Goal: Task Accomplishment & Management: Manage account settings

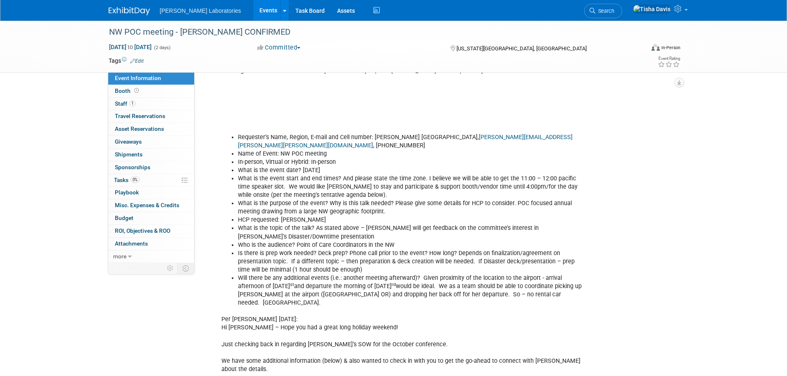
scroll to position [496, 0]
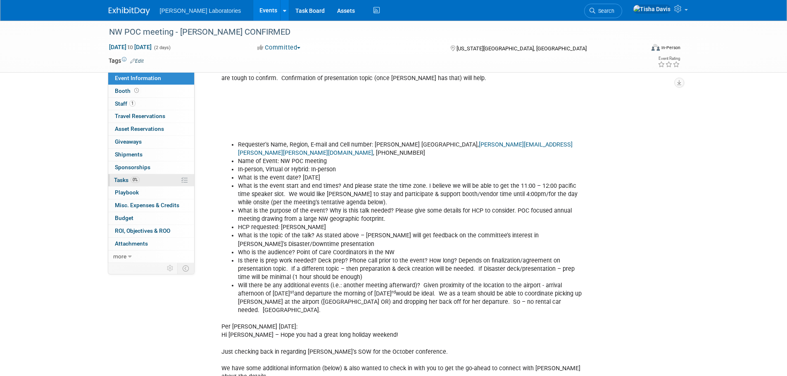
click at [114, 181] on span "Tasks 0%" at bounding box center [127, 180] width 26 height 7
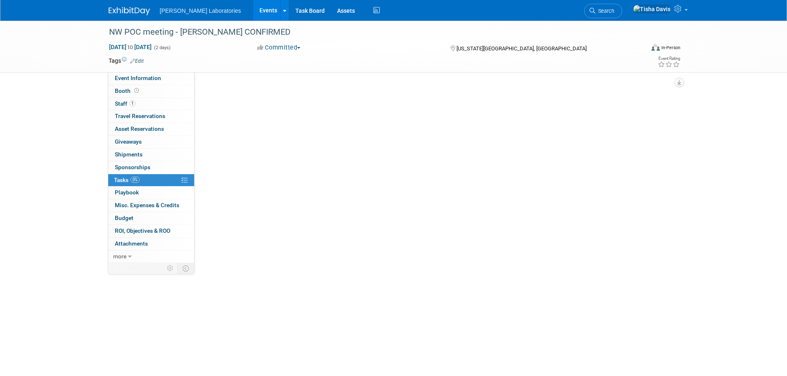
scroll to position [0, 0]
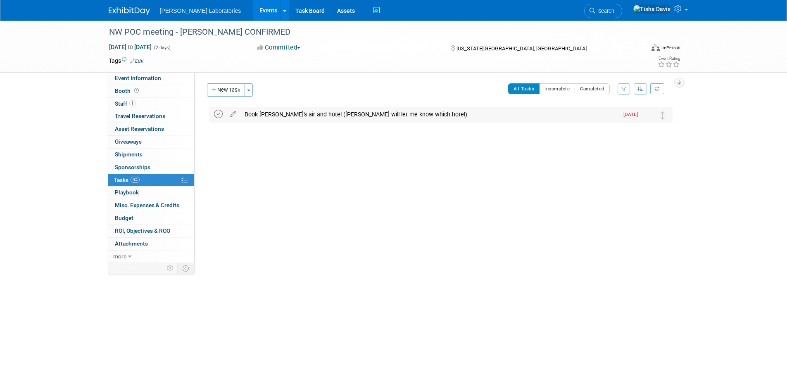
click at [217, 114] on icon at bounding box center [218, 114] width 9 height 9
click at [253, 9] on link "Events" at bounding box center [268, 10] width 30 height 21
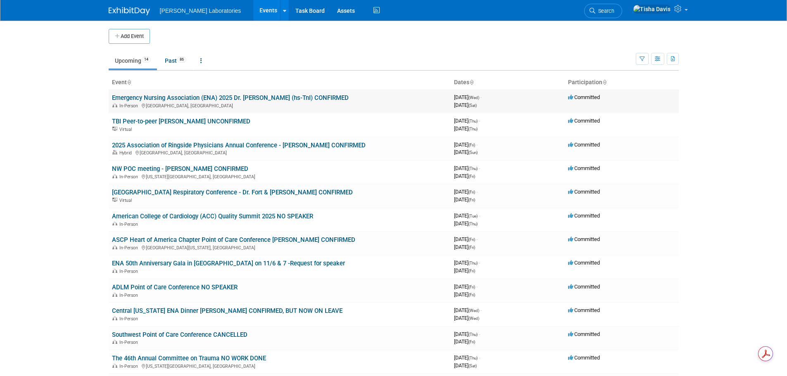
click at [200, 98] on link "Emergency Nursing Association (ENA) 2025 Dr. [PERSON_NAME] (hs-TnI) CONFIRMED" at bounding box center [230, 97] width 237 height 7
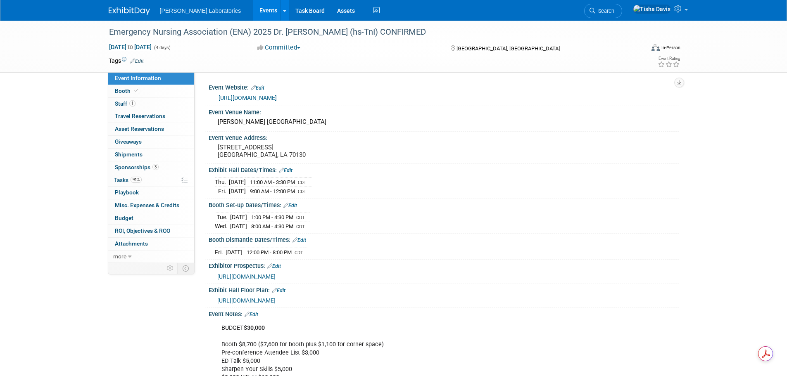
click at [253, 7] on link "Events" at bounding box center [268, 10] width 30 height 21
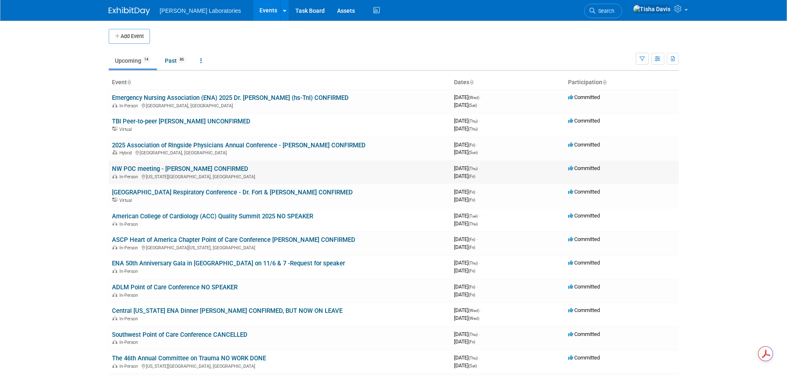
click at [203, 171] on link "NW POC meeting - [PERSON_NAME] CONFIRMED" at bounding box center [180, 168] width 136 height 7
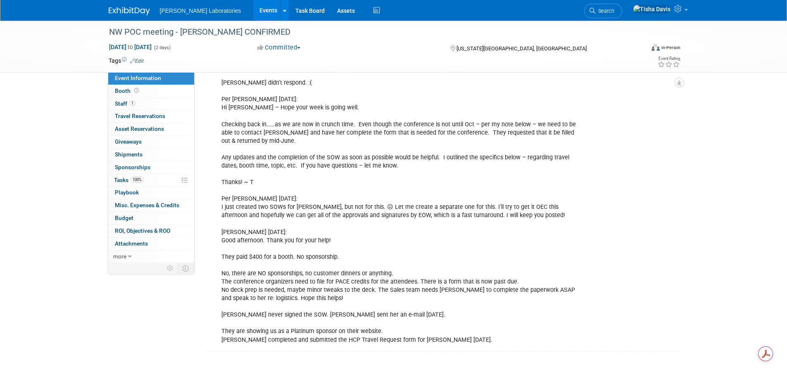
scroll to position [951, 0]
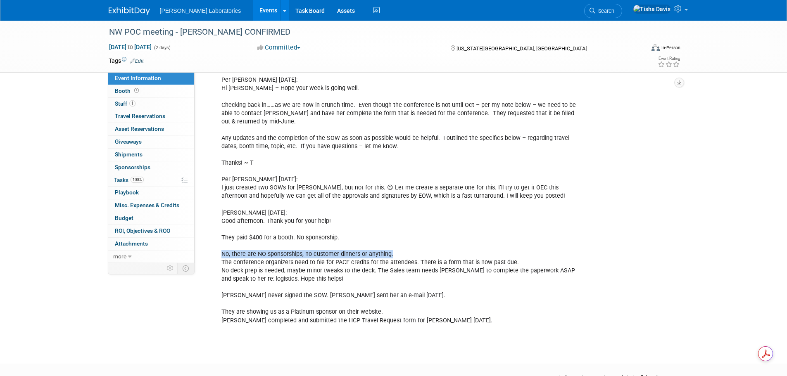
drag, startPoint x: 222, startPoint y: 238, endPoint x: 394, endPoint y: 235, distance: 172.4
